Goal: Information Seeking & Learning: Learn about a topic

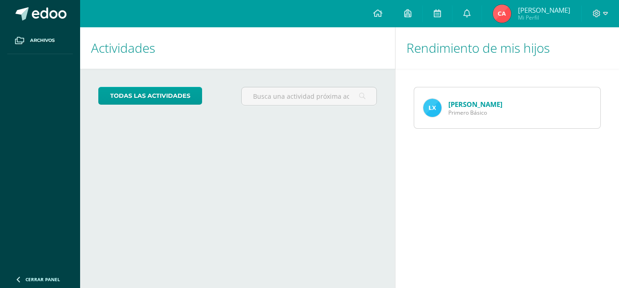
click at [433, 109] on img at bounding box center [433, 108] width 18 height 18
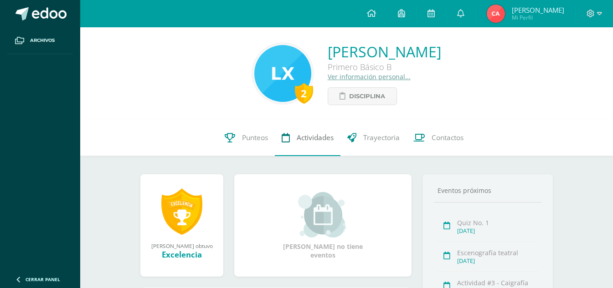
click at [316, 139] on span "Actividades" at bounding box center [315, 138] width 37 height 10
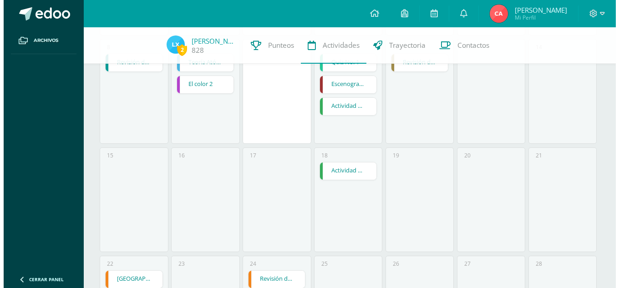
scroll to position [182, 0]
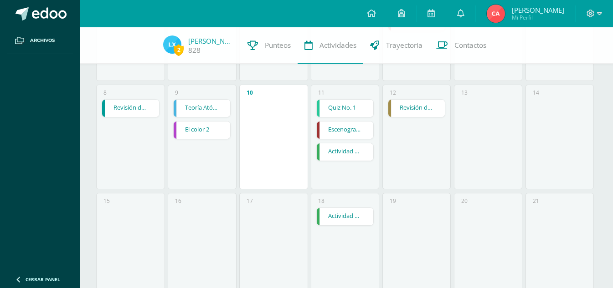
click at [339, 112] on link "Quiz No. 1" at bounding box center [345, 108] width 56 height 17
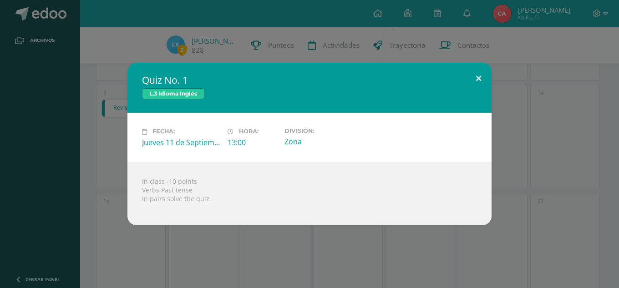
click at [486, 83] on button at bounding box center [479, 78] width 26 height 31
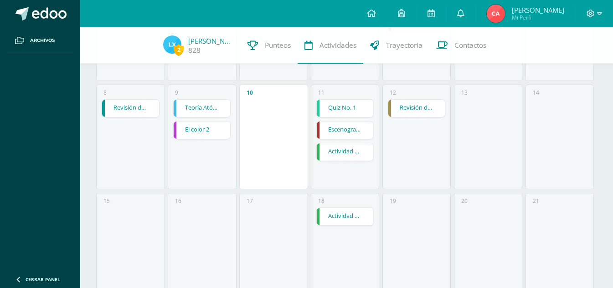
click at [336, 153] on link "Actividad #3 - Caigrafía" at bounding box center [345, 151] width 56 height 17
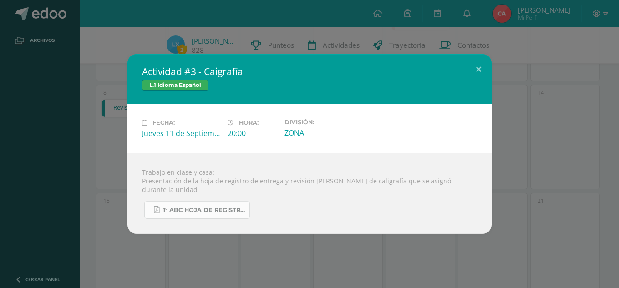
click at [194, 207] on span "1° ABC HOJA DE REGISTRO - UNIDAD FINAL.pdf" at bounding box center [204, 210] width 82 height 7
click at [485, 76] on button at bounding box center [479, 69] width 26 height 31
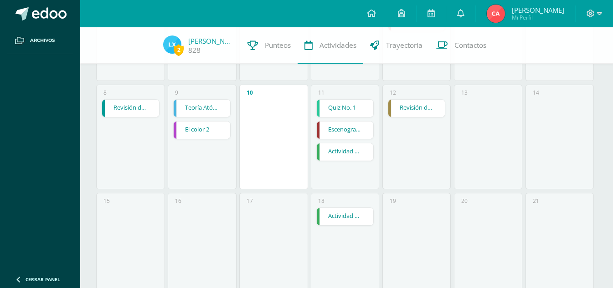
click at [330, 127] on link "Escenografía teatral" at bounding box center [345, 130] width 56 height 17
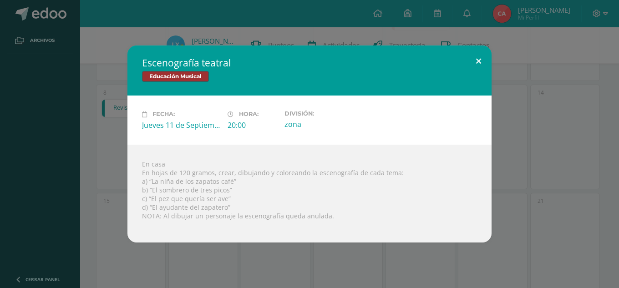
click at [476, 59] on button at bounding box center [479, 61] width 26 height 31
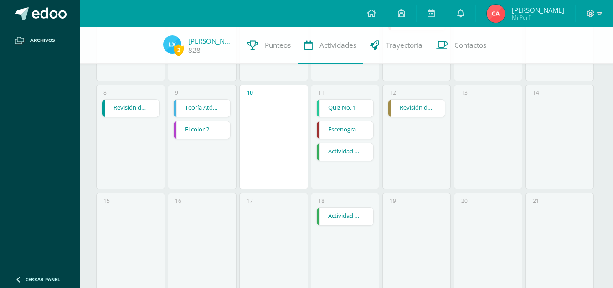
click at [196, 132] on link "El color 2" at bounding box center [202, 130] width 56 height 17
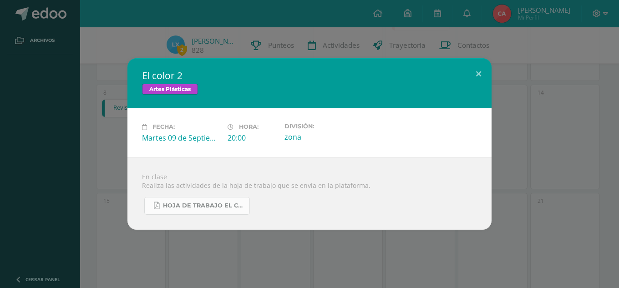
click at [208, 209] on span "Hoja de trabajo EL COLOR.pdf" at bounding box center [204, 205] width 82 height 7
